Goal: Information Seeking & Learning: Learn about a topic

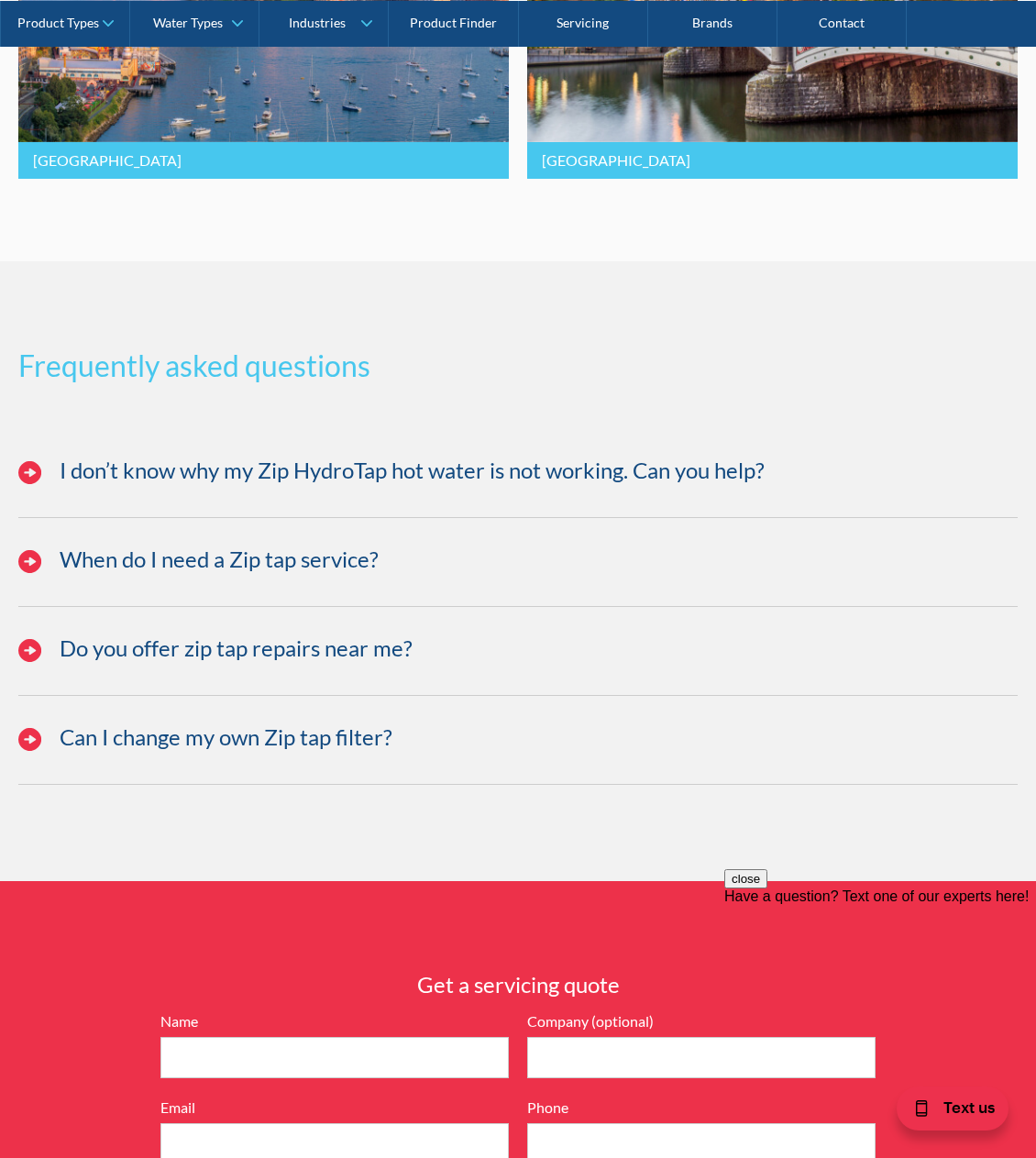
scroll to position [4436, 0]
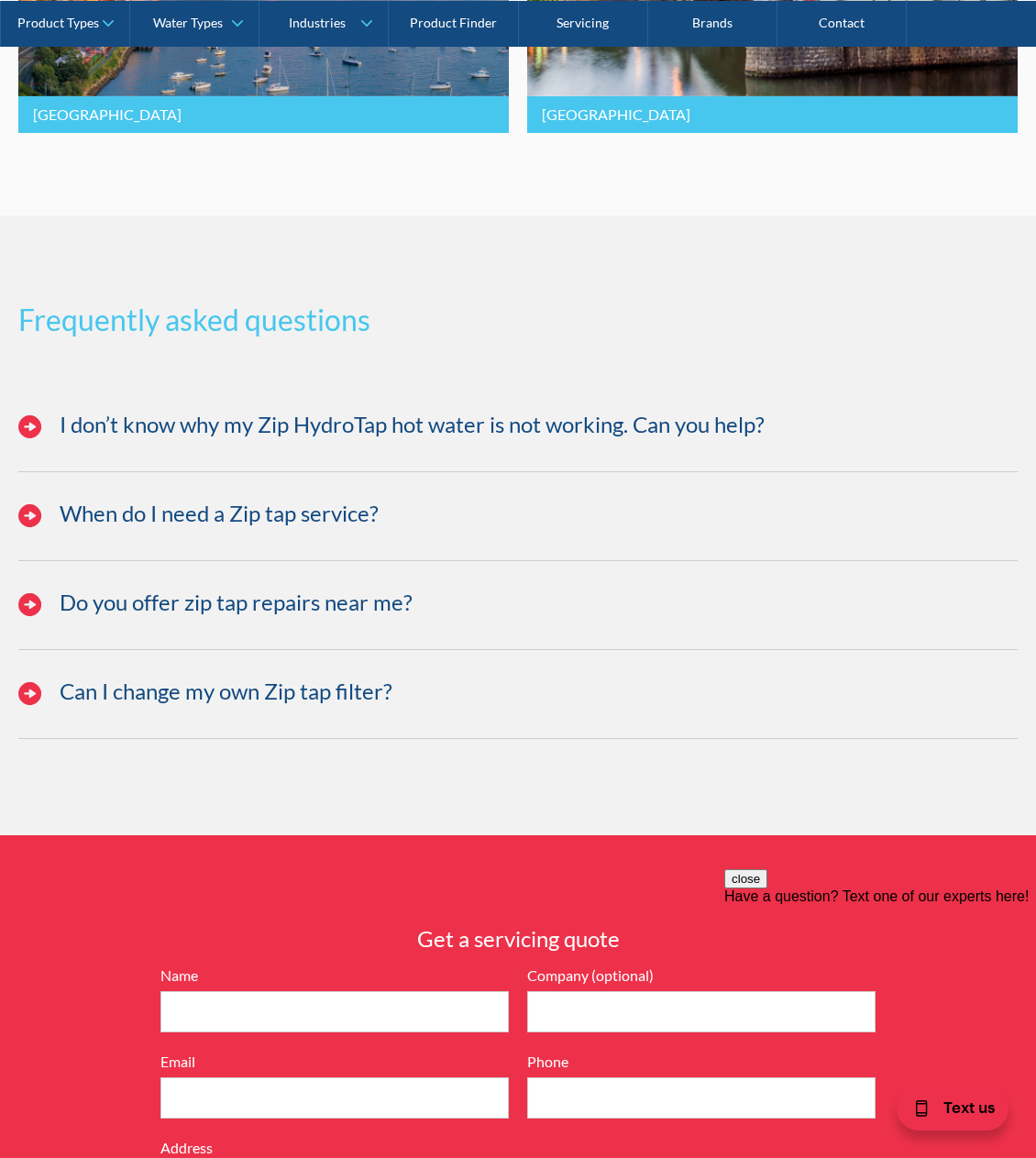
click at [645, 262] on div "Frequently asked questions I don’t know why my Zip HydroTap hot water is not wo…" at bounding box center [518, 525] width 1036 height 619
click at [511, 267] on div "Frequently asked questions I don’t know why my Zip HydroTap hot water is not wo…" at bounding box center [518, 525] width 1036 height 619
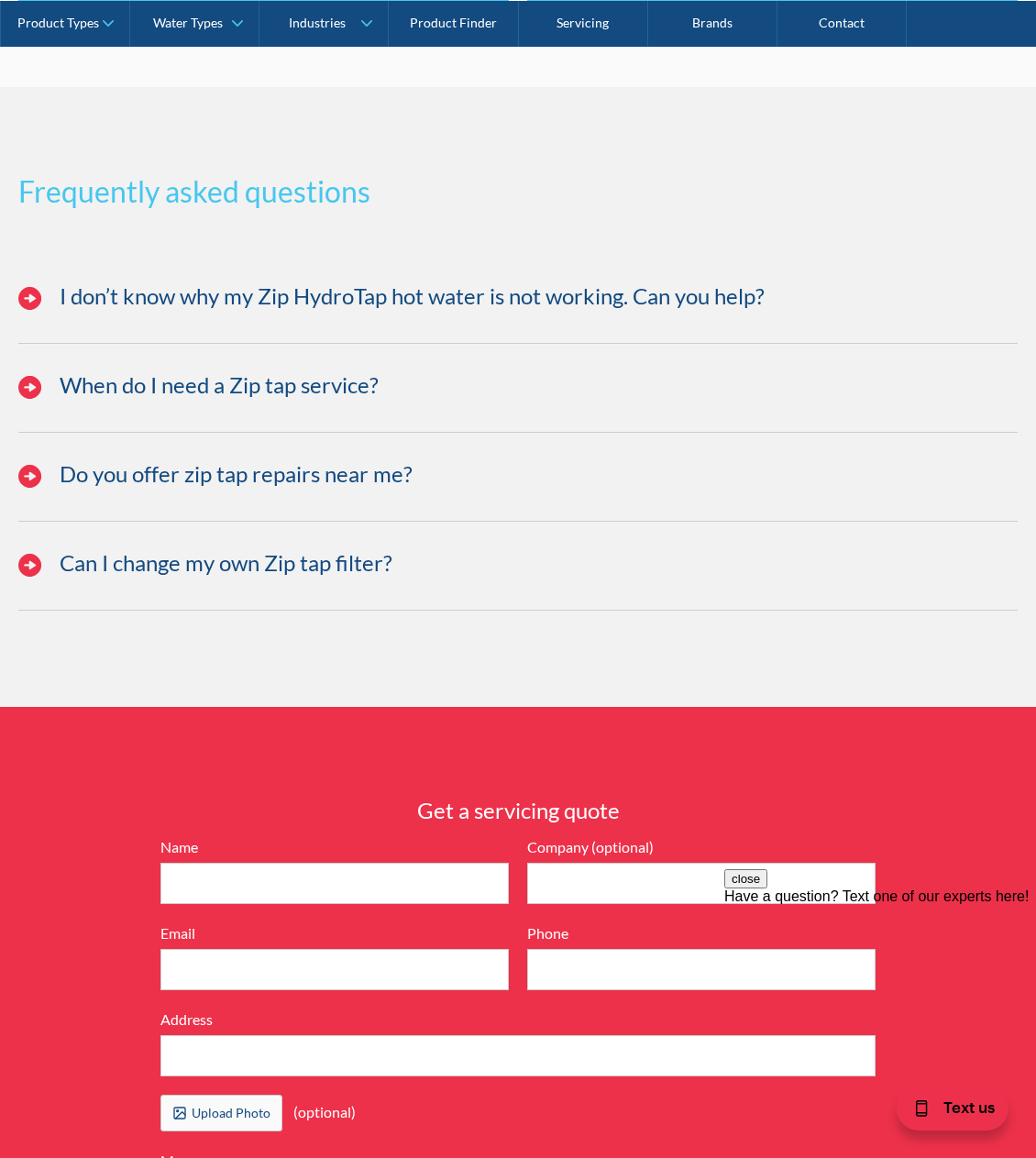
scroll to position [4559, 0]
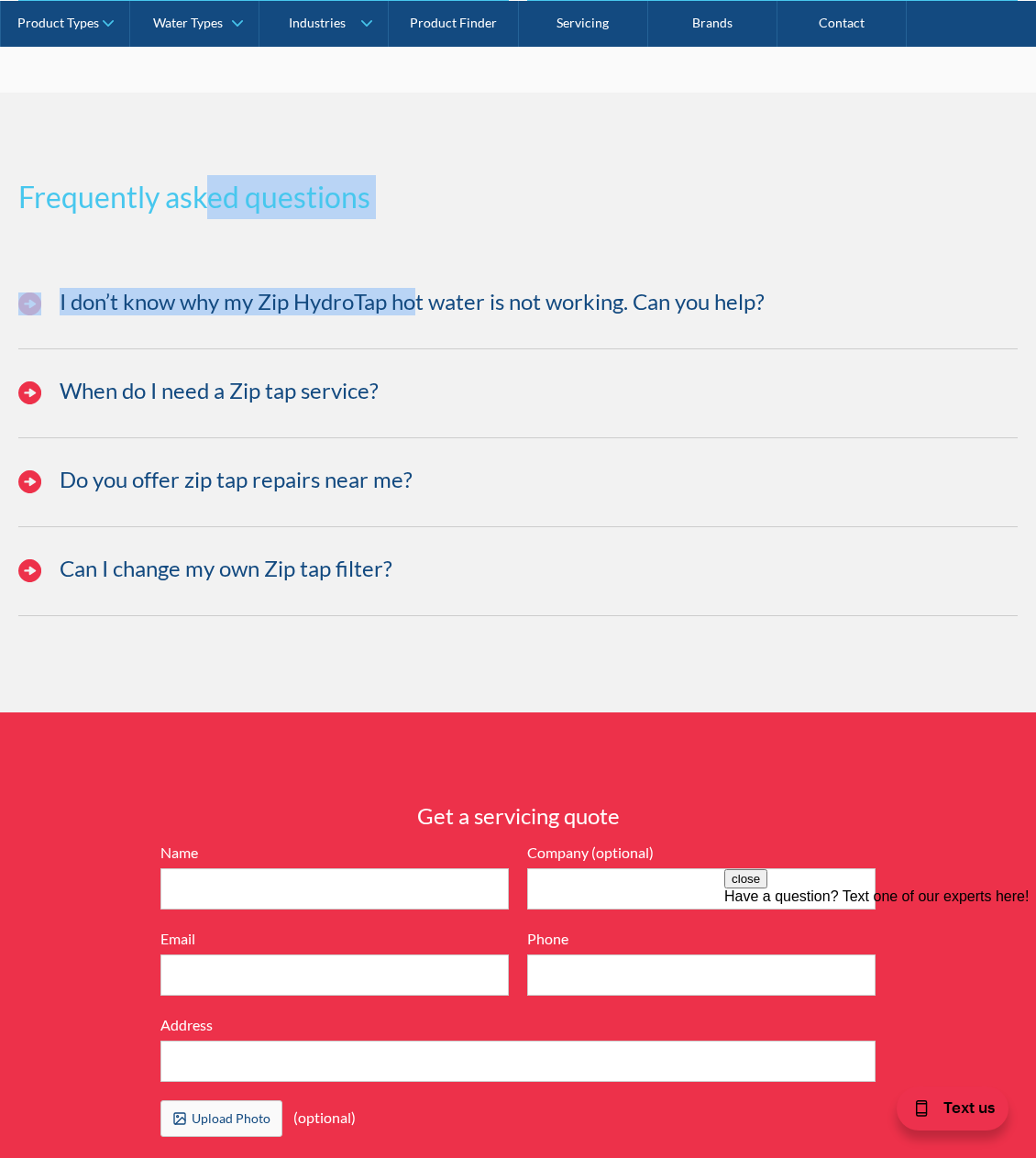
drag, startPoint x: 211, startPoint y: 198, endPoint x: 416, endPoint y: 238, distance: 208.9
click at [416, 238] on div "Frequently asked questions I don’t know why my Zip HydroTap hot water is not wo…" at bounding box center [518, 402] width 1036 height 619
click at [384, 200] on h3 "Frequently asked questions" at bounding box center [518, 197] width 1000 height 44
drag, startPoint x: 281, startPoint y: 198, endPoint x: 493, endPoint y: 223, distance: 213.5
click at [493, 223] on div "Frequently asked questions I don’t know why my Zip HydroTap hot water is not wo…" at bounding box center [518, 402] width 1036 height 619
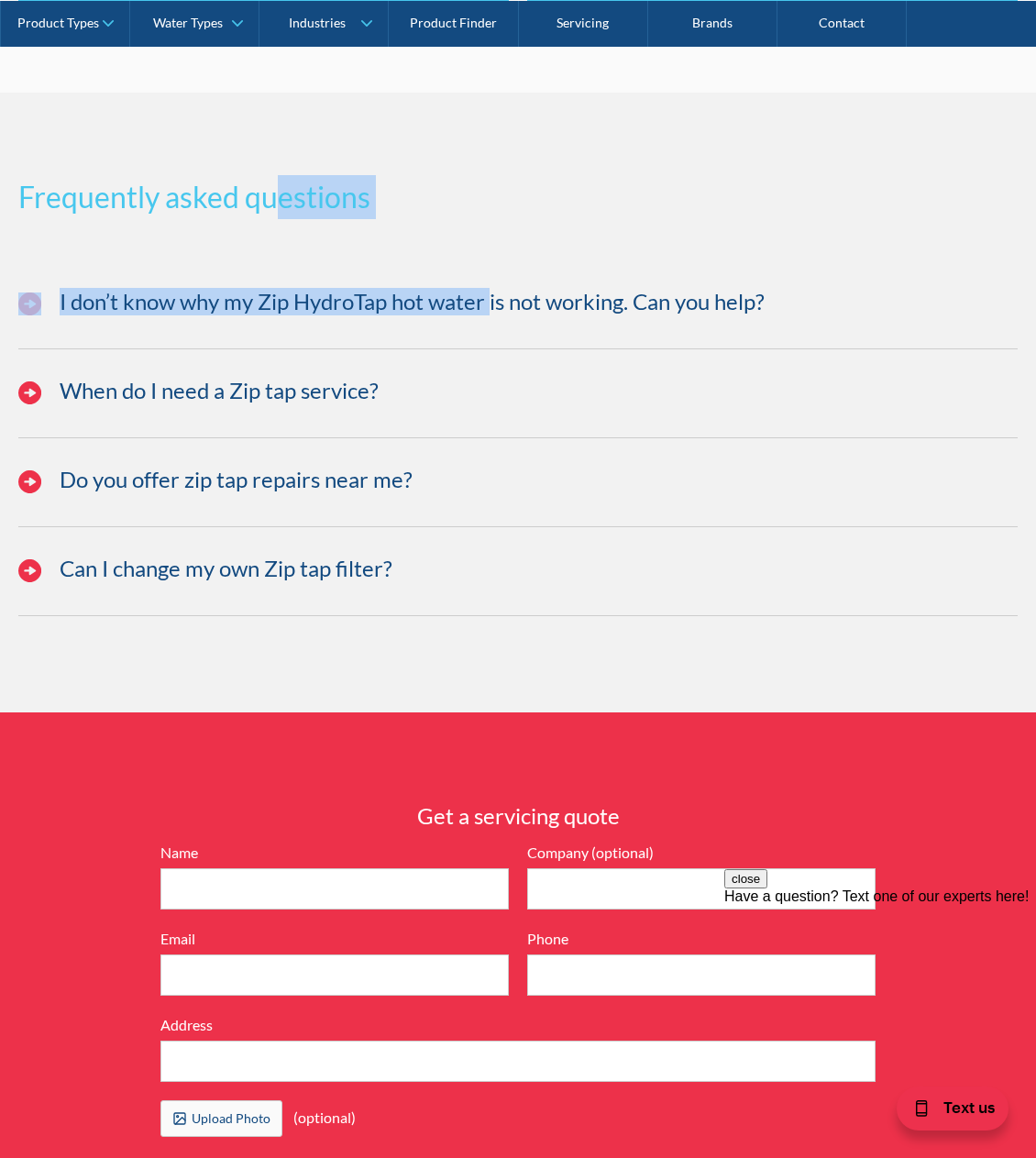
click at [493, 223] on div "Frequently asked questions I don’t know why my Zip HydroTap hot water is not wo…" at bounding box center [518, 402] width 1036 height 619
drag, startPoint x: 211, startPoint y: 200, endPoint x: 377, endPoint y: 210, distance: 166.3
click at [361, 238] on div "Frequently asked questions I don’t know why my Zip HydroTap hot water is not wo…" at bounding box center [518, 402] width 1036 height 619
click at [377, 210] on h3 "Frequently asked questions" at bounding box center [518, 197] width 1000 height 44
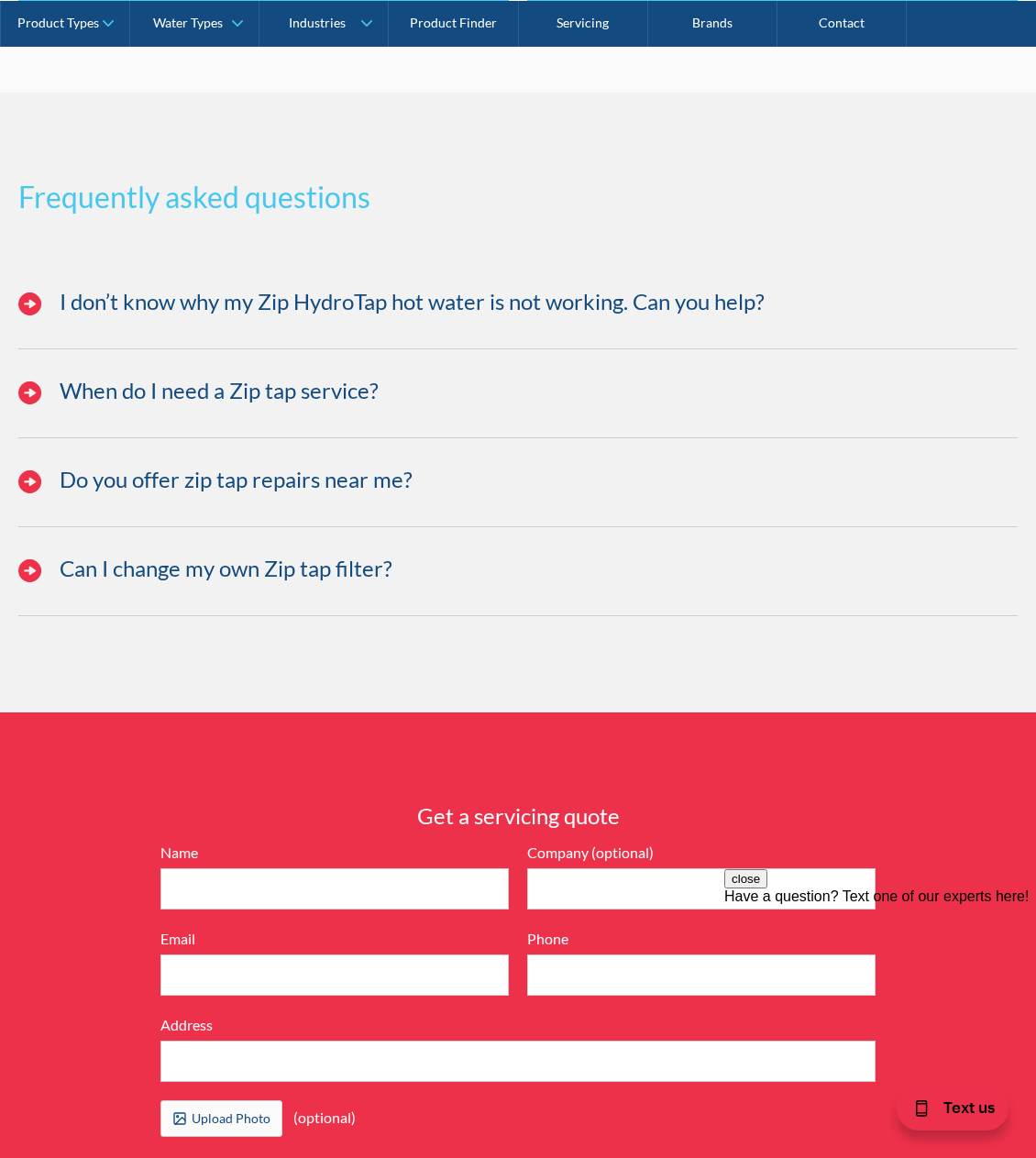
click at [296, 196] on h3 "Frequently asked questions" at bounding box center [518, 197] width 1000 height 44
drag, startPoint x: 273, startPoint y: 198, endPoint x: 406, endPoint y: 206, distance: 133.2
click at [406, 206] on h3 "Frequently asked questions" at bounding box center [518, 197] width 1000 height 44
click at [339, 202] on h3 "Frequently asked questions" at bounding box center [518, 197] width 1000 height 44
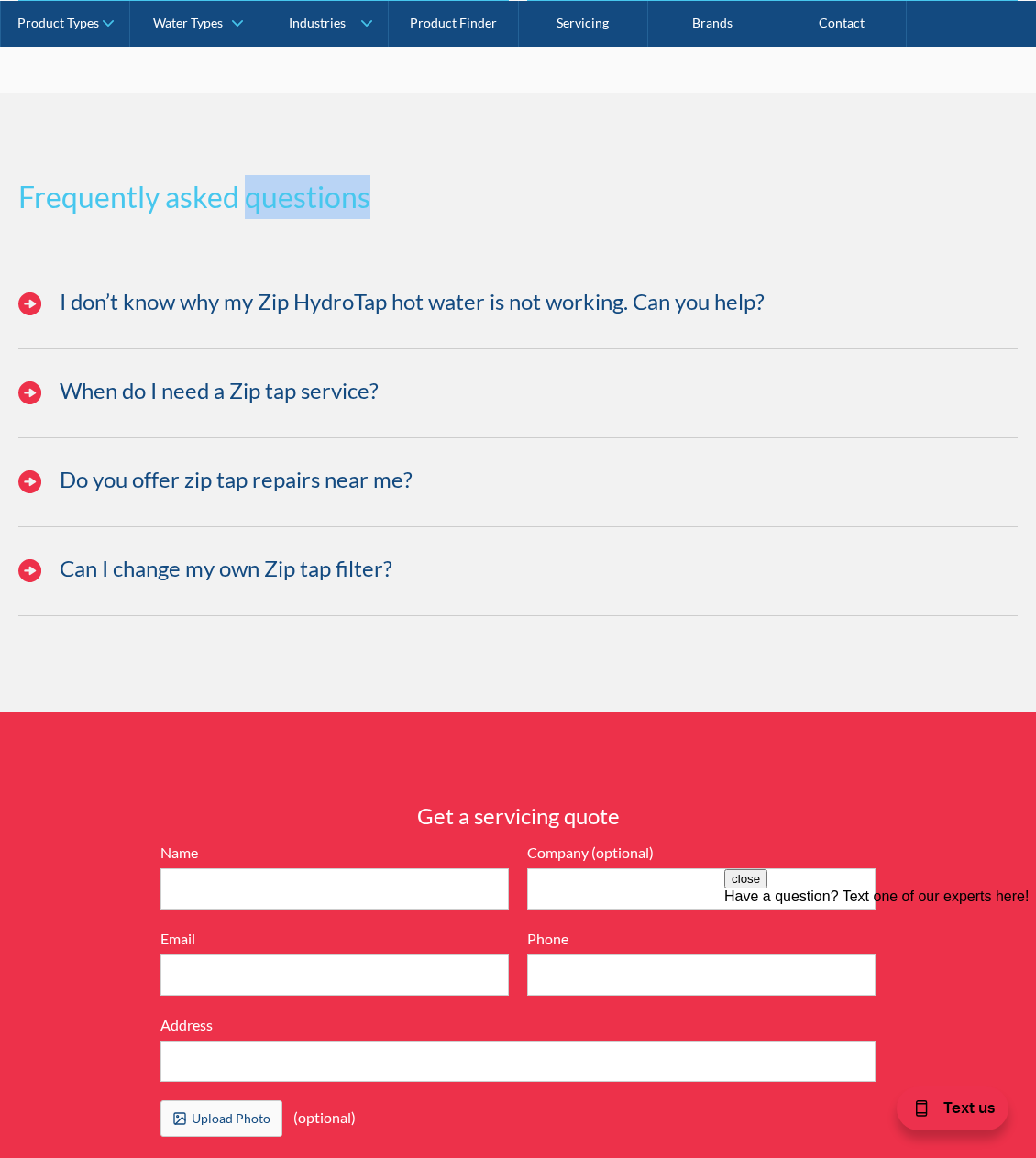
click at [339, 202] on h3 "Frequently asked questions" at bounding box center [518, 197] width 1000 height 44
click at [340, 201] on h3 "Frequently asked questions" at bounding box center [518, 197] width 1000 height 44
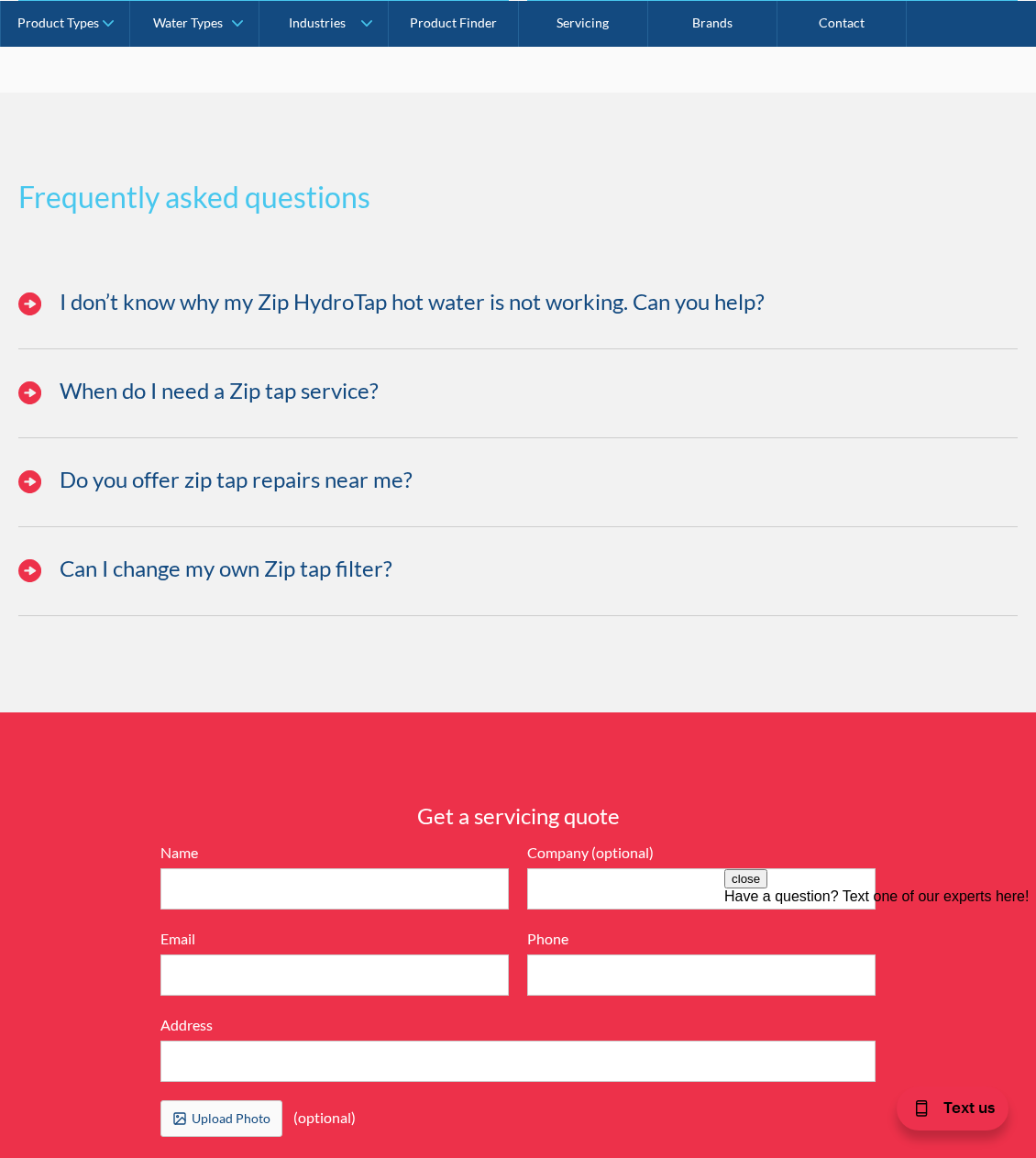
click at [348, 196] on h3 "Frequently asked questions" at bounding box center [518, 197] width 1000 height 44
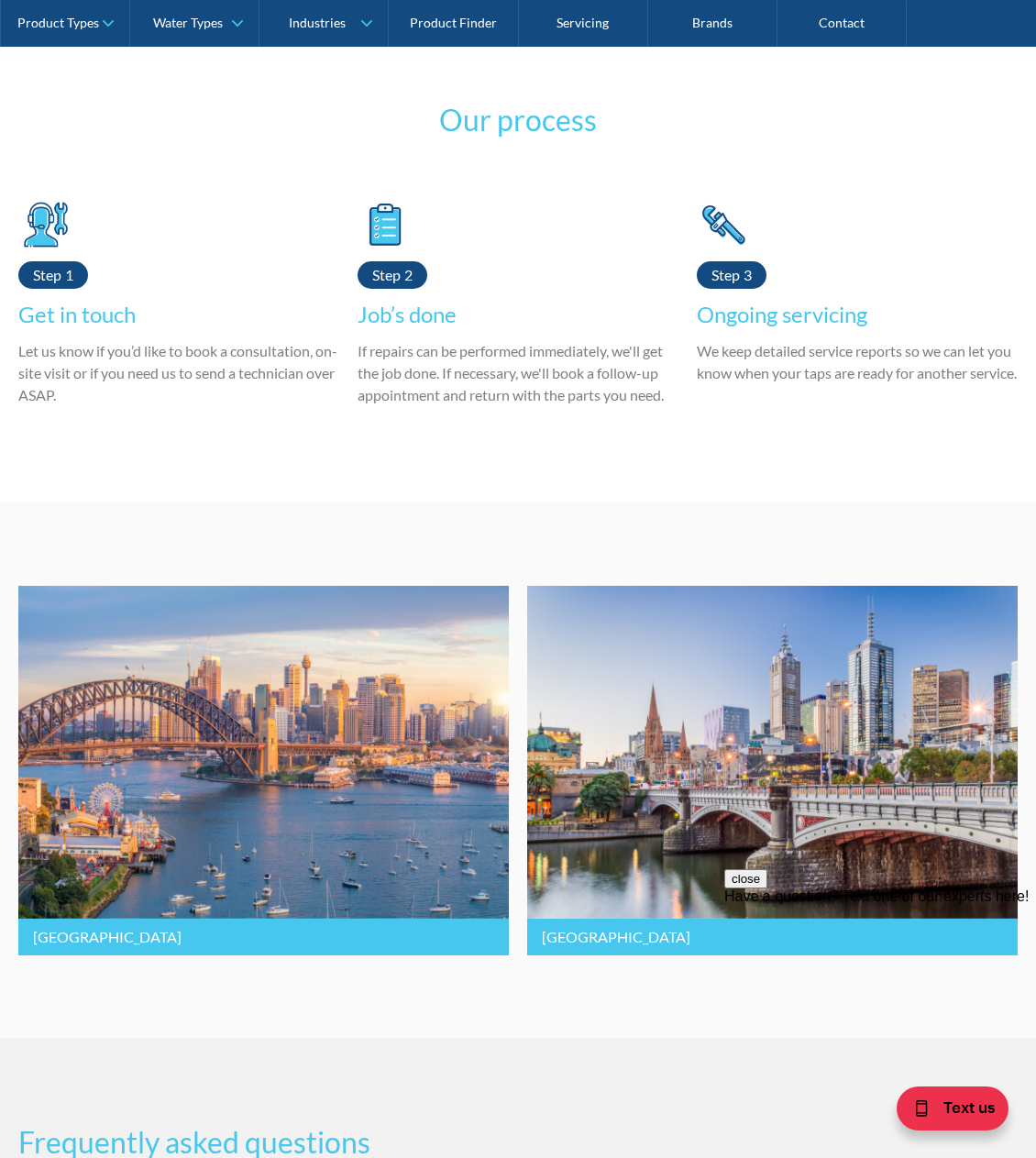
scroll to position [4304, 0]
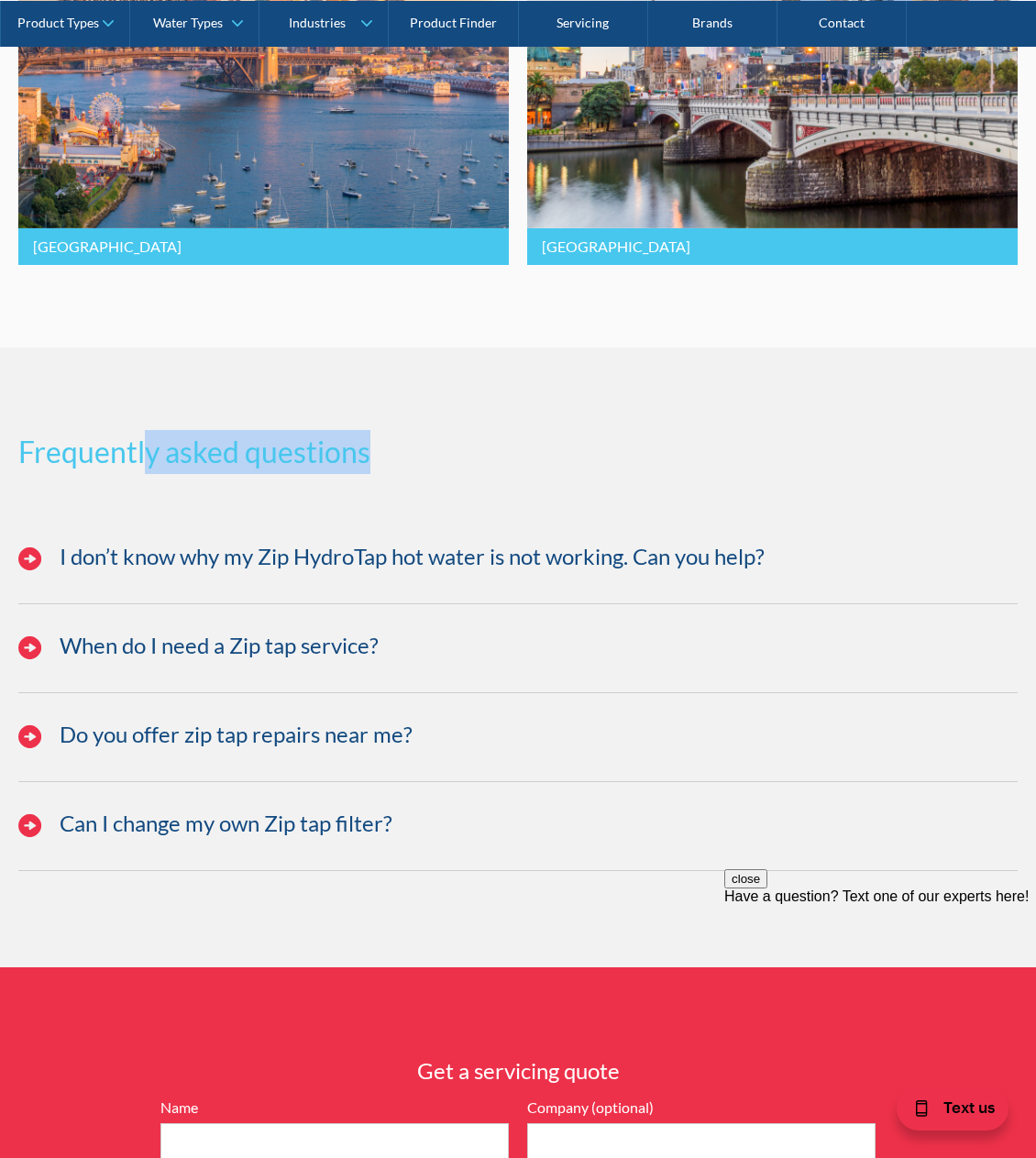
drag, startPoint x: 525, startPoint y: 463, endPoint x: 164, endPoint y: 455, distance: 361.1
click at [154, 456] on h3 "Frequently asked questions" at bounding box center [518, 452] width 1000 height 44
click at [164, 455] on h3 "Frequently asked questions" at bounding box center [518, 452] width 1000 height 44
click at [165, 455] on h3 "Frequently asked questions" at bounding box center [518, 452] width 1000 height 44
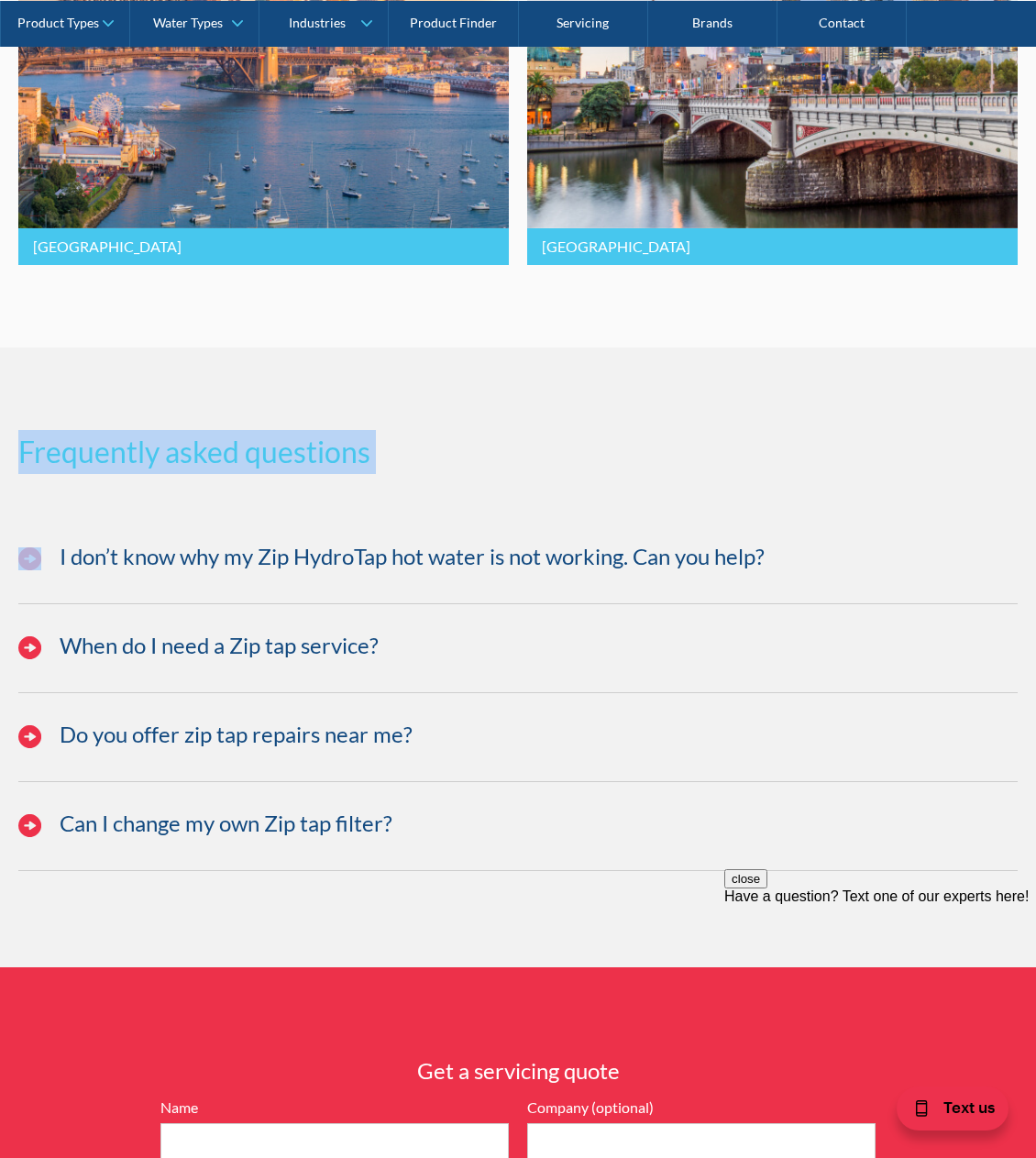
click at [165, 455] on h3 "Frequently asked questions" at bounding box center [518, 452] width 1000 height 44
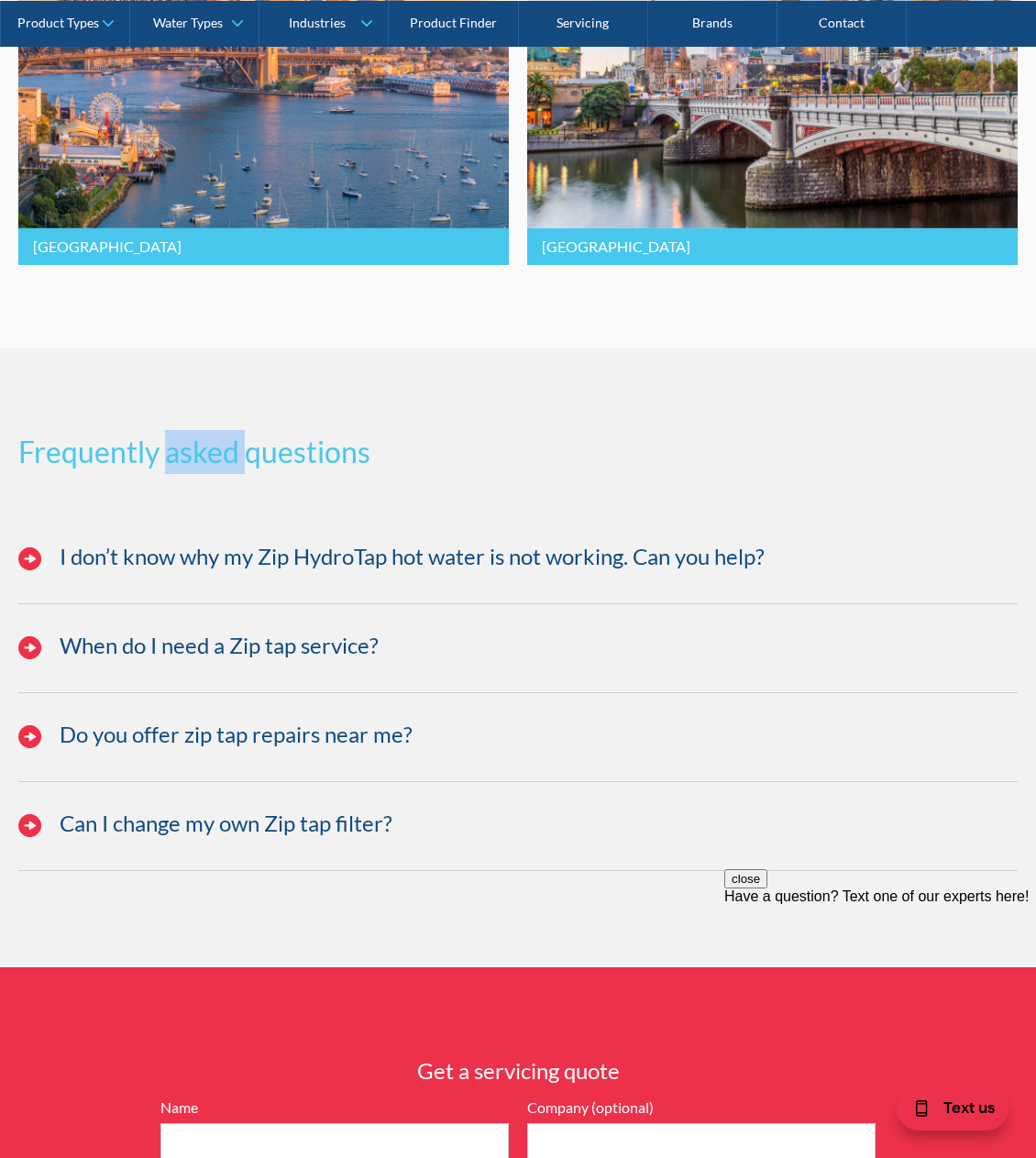
click at [165, 455] on h3 "Frequently asked questions" at bounding box center [518, 452] width 1000 height 44
click at [173, 456] on h3 "Frequently asked questions" at bounding box center [518, 452] width 1000 height 44
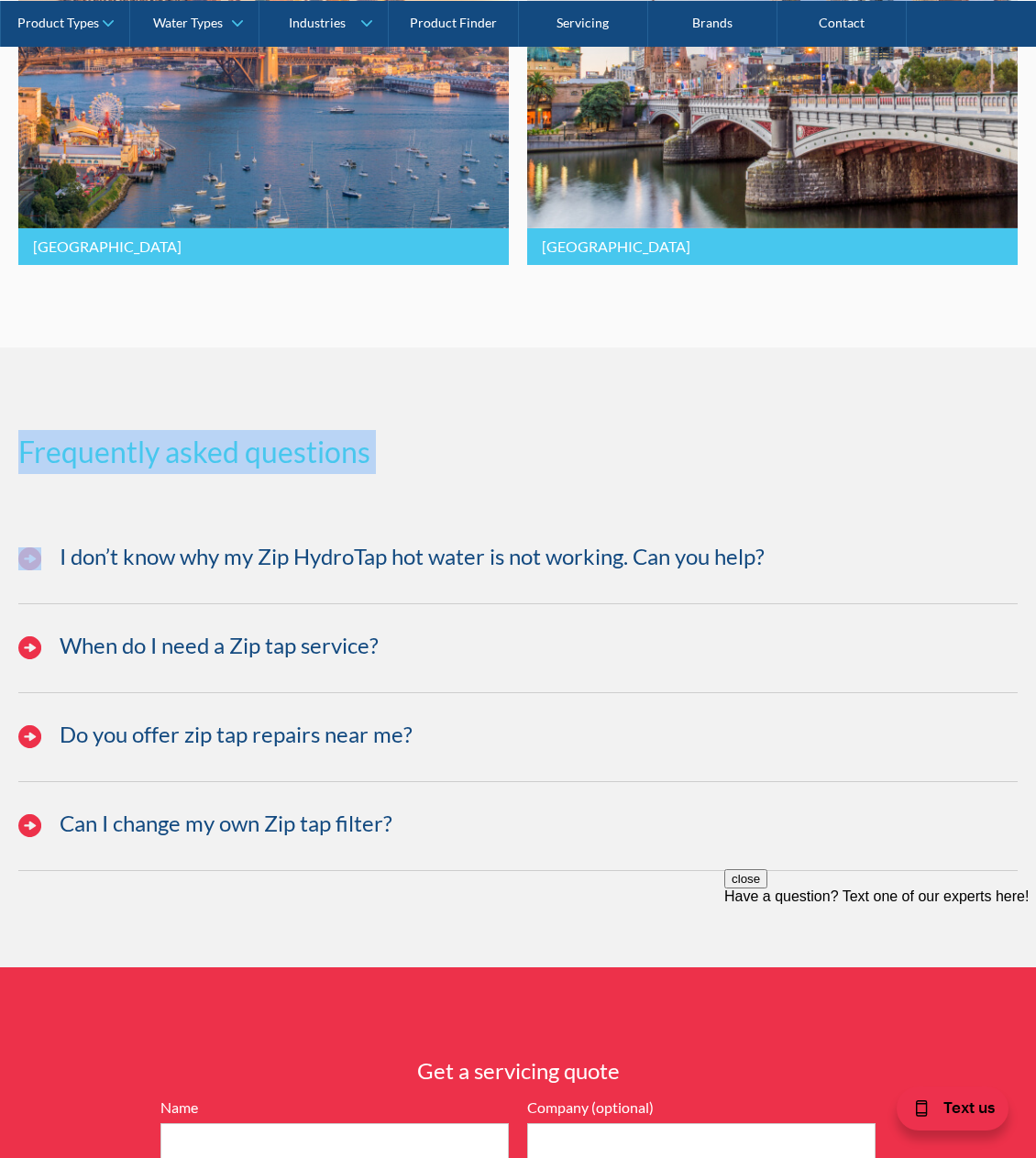
click at [170, 457] on h3 "Frequently asked questions" at bounding box center [518, 452] width 1000 height 44
click at [169, 459] on h3 "Frequently asked questions" at bounding box center [518, 452] width 1000 height 44
